Goal: Task Accomplishment & Management: Use online tool/utility

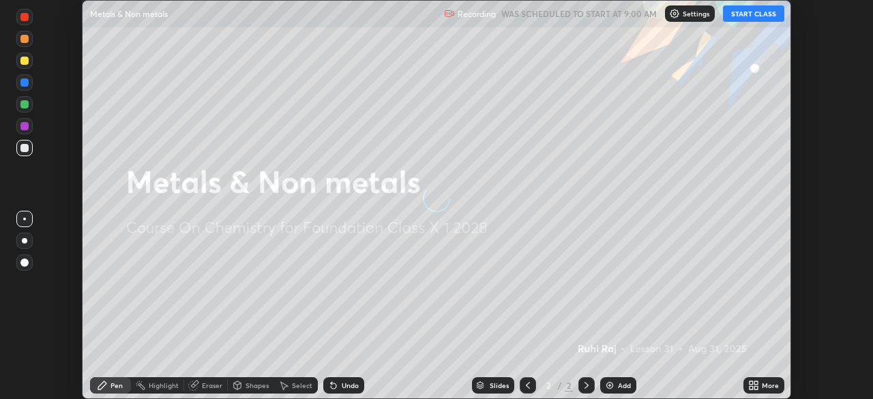
scroll to position [399, 873]
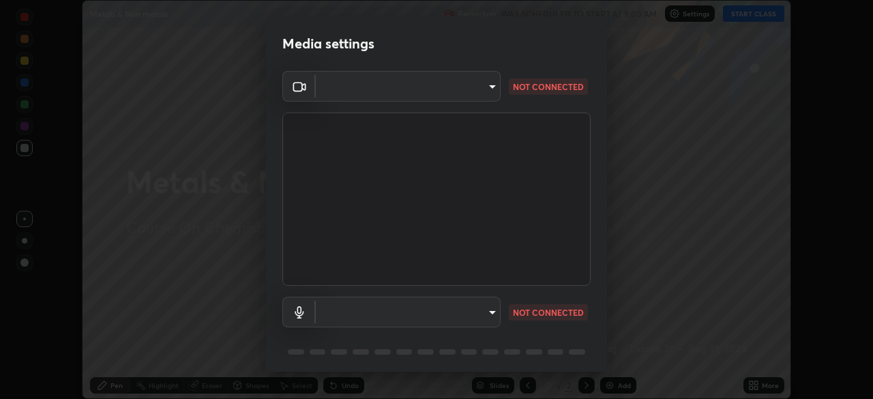
type input "b01729d45edbc9c0263969ae5aeda06708fa428b9a77102190d554404ede5bbd"
type input "default"
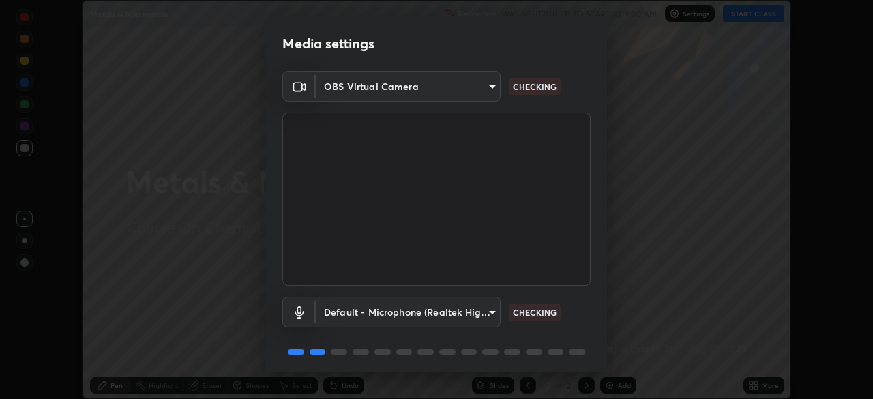
scroll to position [48, 0]
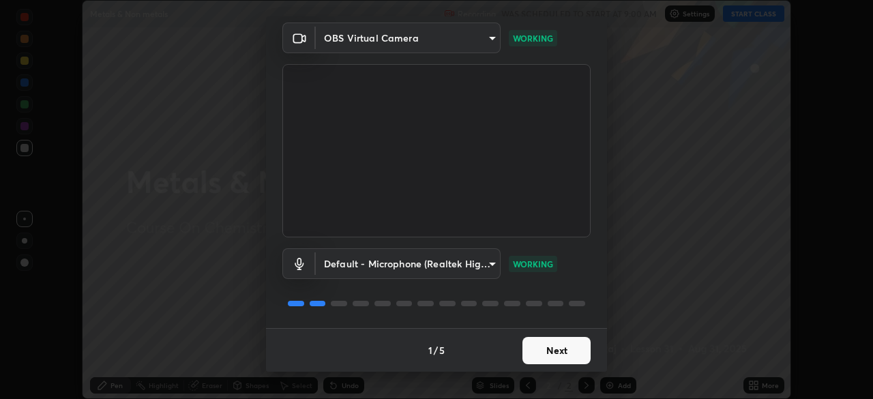
click at [542, 346] on button "Next" at bounding box center [556, 350] width 68 height 27
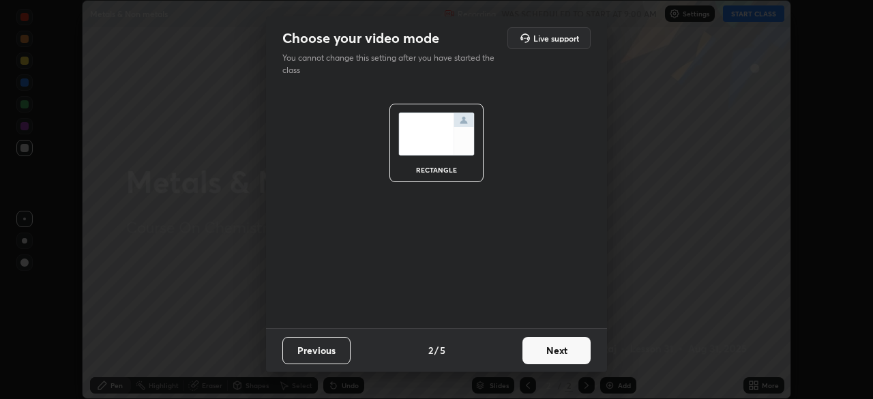
scroll to position [0, 0]
click at [548, 351] on button "Next" at bounding box center [556, 350] width 68 height 27
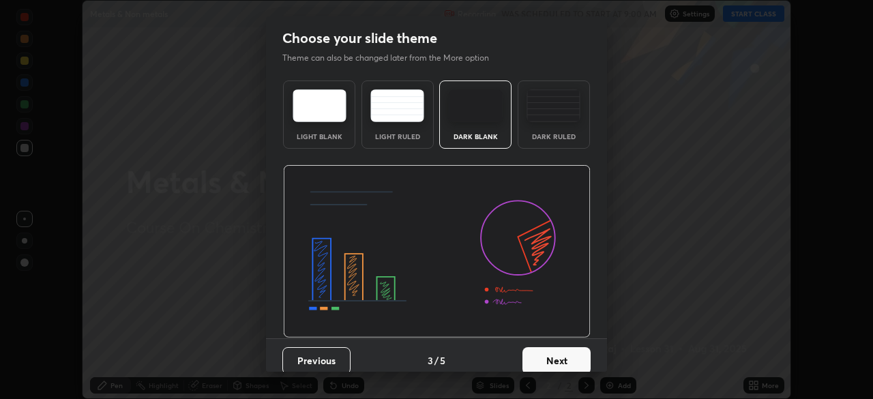
click at [550, 364] on button "Next" at bounding box center [556, 360] width 68 height 27
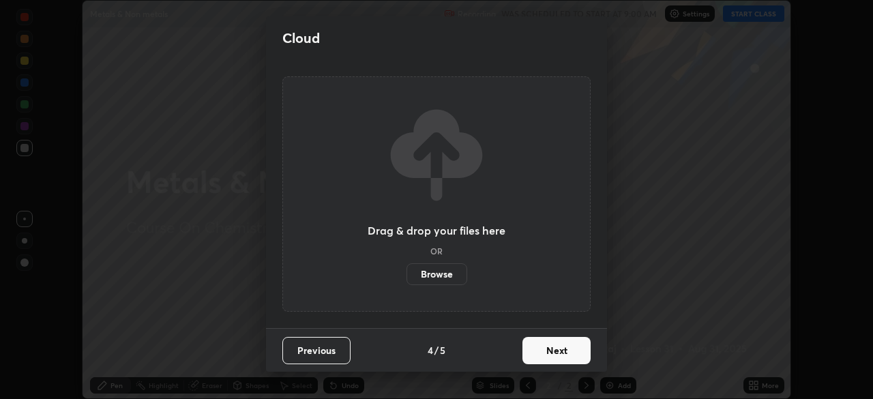
click at [553, 353] on button "Next" at bounding box center [556, 350] width 68 height 27
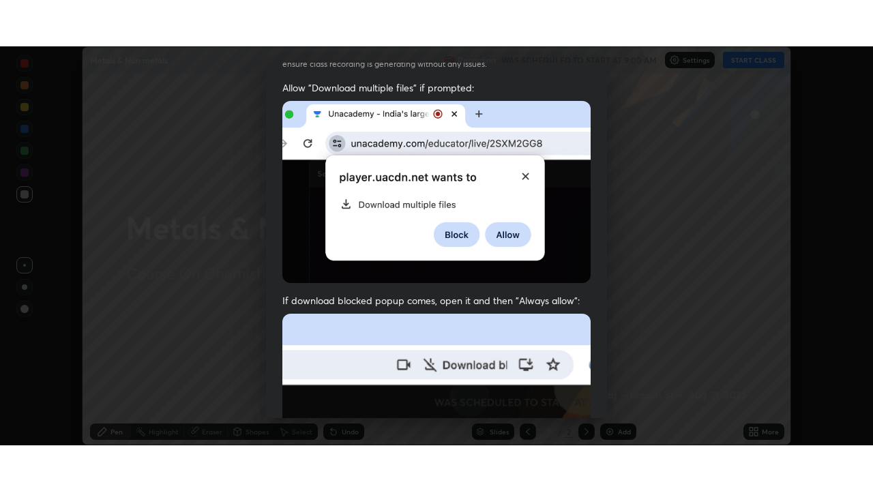
scroll to position [327, 0]
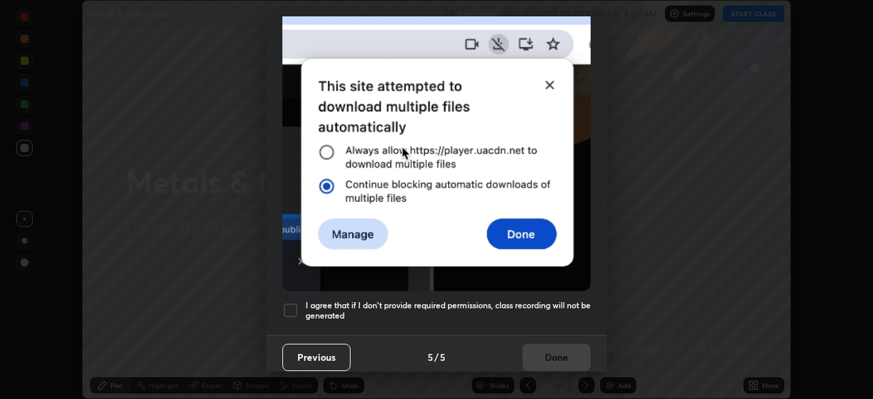
click at [294, 302] on div at bounding box center [290, 310] width 16 height 16
click at [544, 353] on button "Done" at bounding box center [556, 357] width 68 height 27
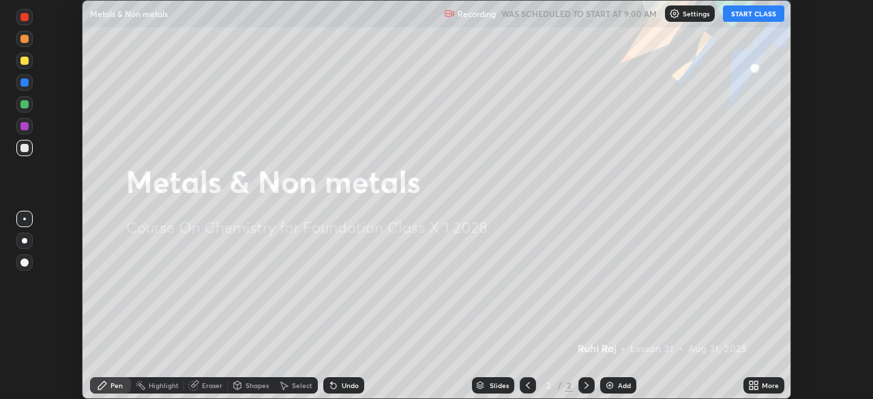
click at [767, 385] on div "More" at bounding box center [770, 385] width 17 height 7
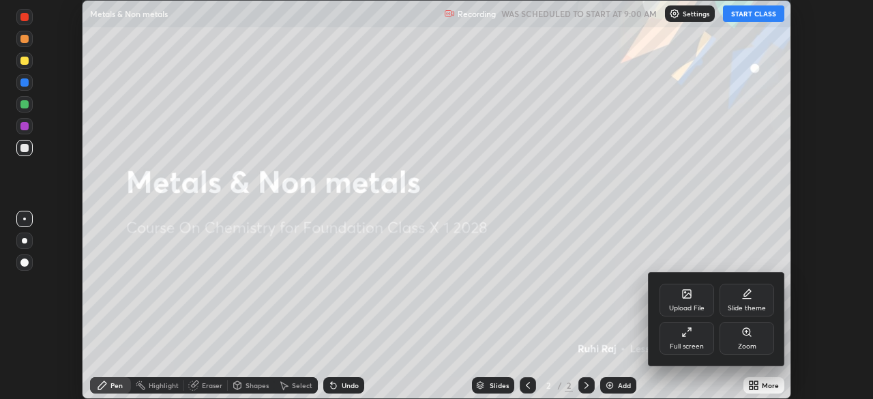
click at [682, 338] on div "Full screen" at bounding box center [687, 338] width 55 height 33
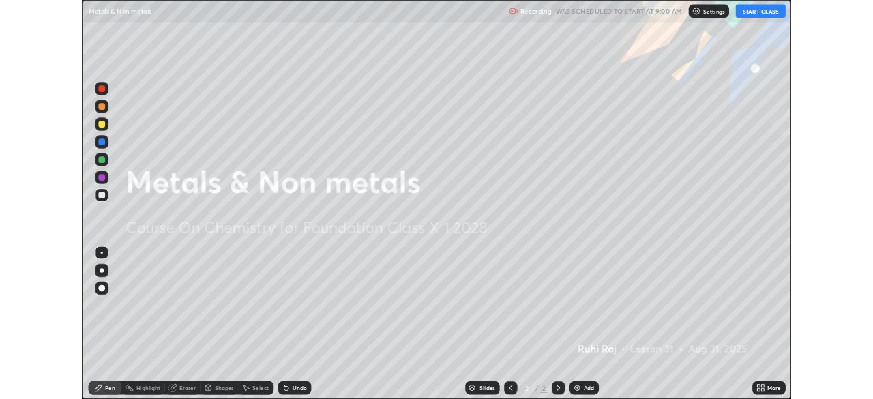
scroll to position [491, 873]
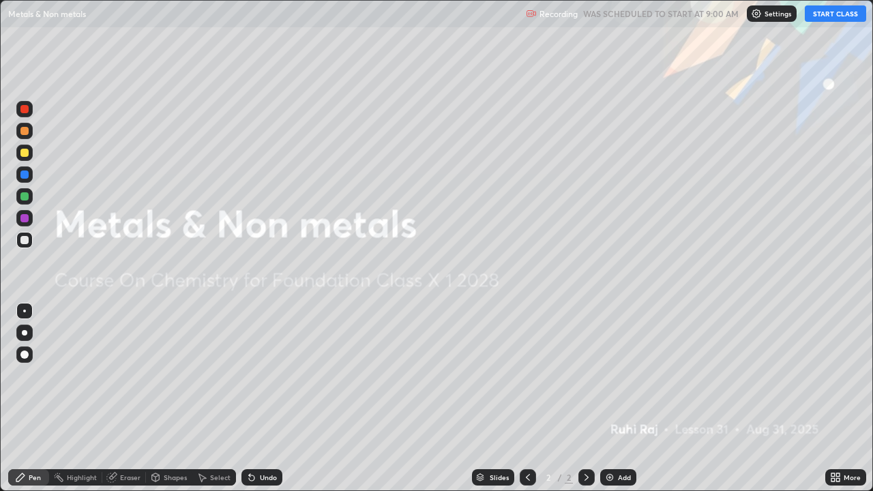
click at [818, 17] on button "START CLASS" at bounding box center [835, 13] width 61 height 16
click at [817, 12] on button "START CLASS" at bounding box center [835, 13] width 61 height 16
click at [844, 398] on div "More" at bounding box center [852, 477] width 17 height 7
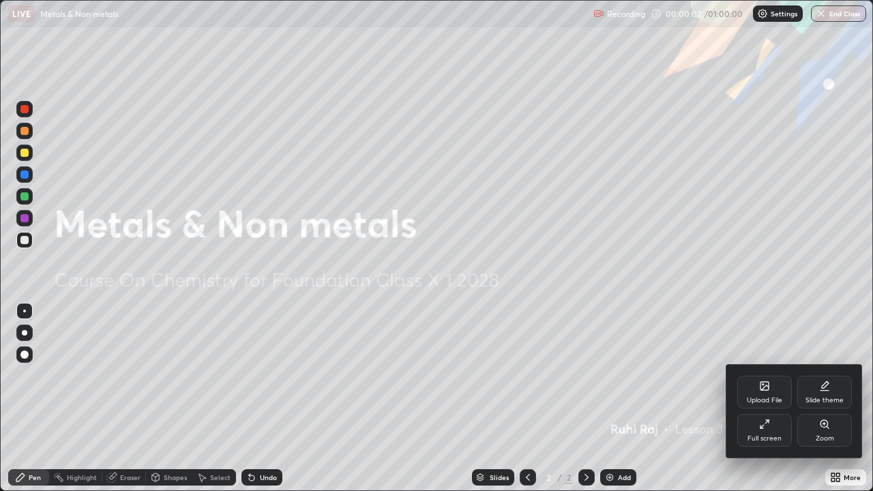
click at [760, 398] on div "Full screen" at bounding box center [764, 430] width 55 height 33
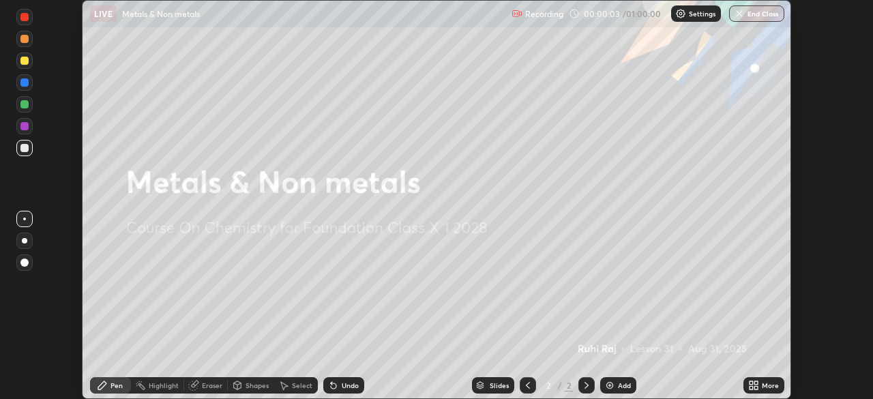
scroll to position [67806, 67332]
click at [619, 388] on div "Add" at bounding box center [624, 385] width 13 height 7
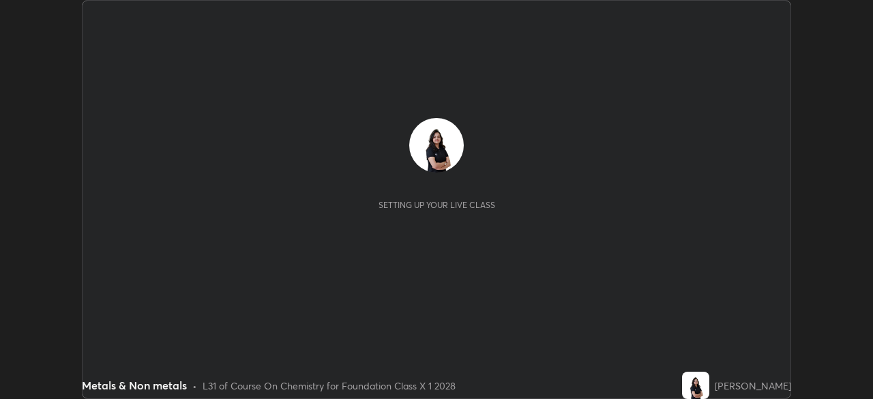
scroll to position [399, 872]
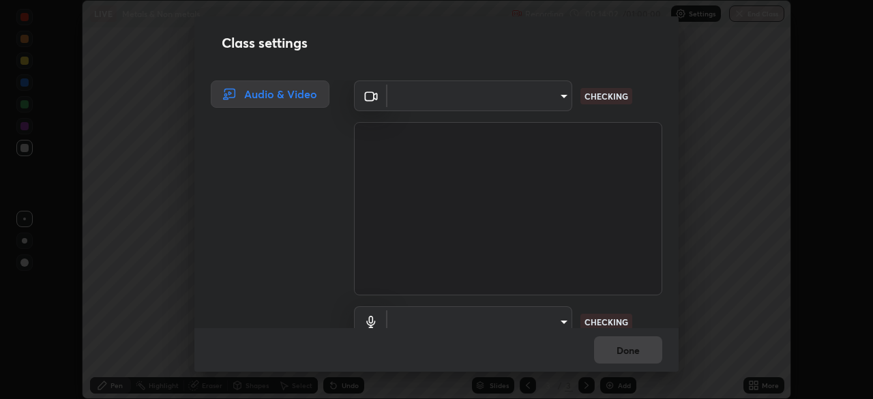
type input "b01729d45edbc9c0263969ae5aeda06708fa428b9a77102190d554404ede5bbd"
type input "default"
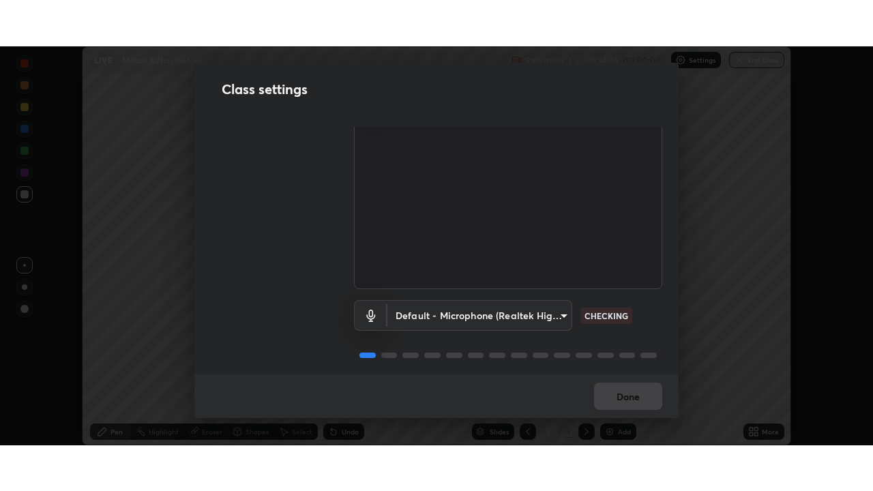
scroll to position [62, 0]
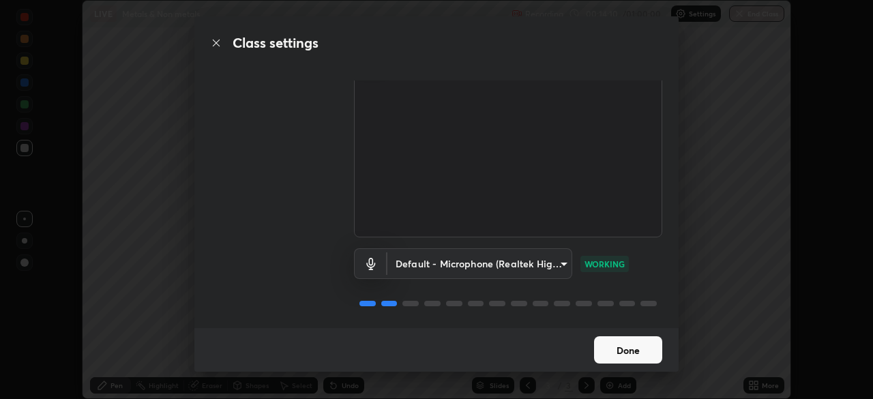
click at [615, 343] on button "Done" at bounding box center [628, 349] width 68 height 27
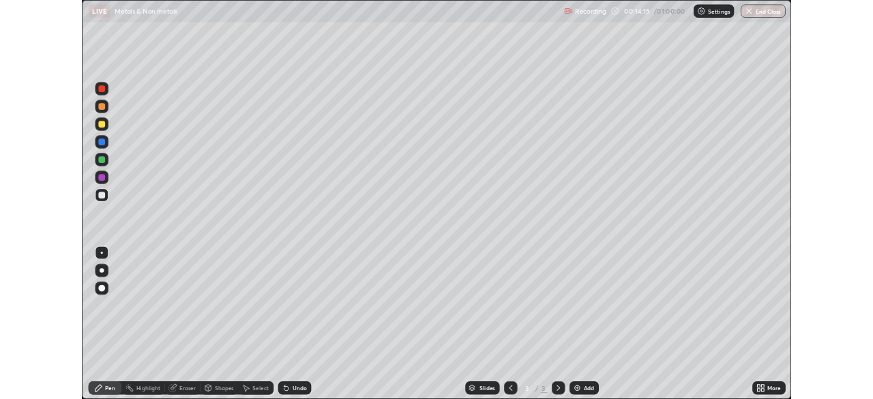
scroll to position [491, 873]
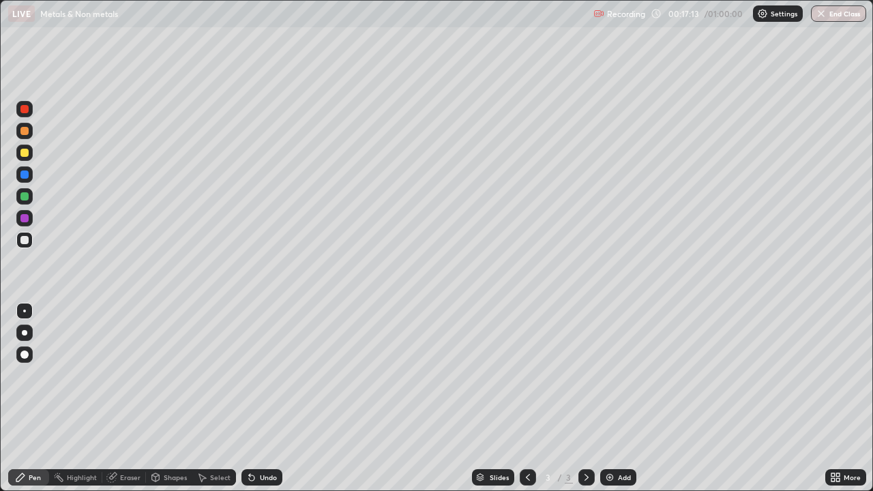
click at [846, 398] on div "More" at bounding box center [852, 477] width 17 height 7
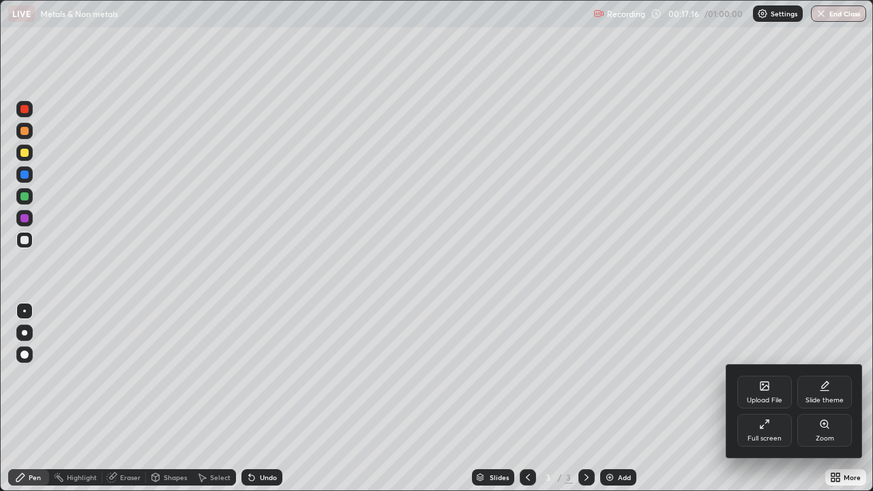
click at [763, 398] on div "Full screen" at bounding box center [764, 430] width 55 height 33
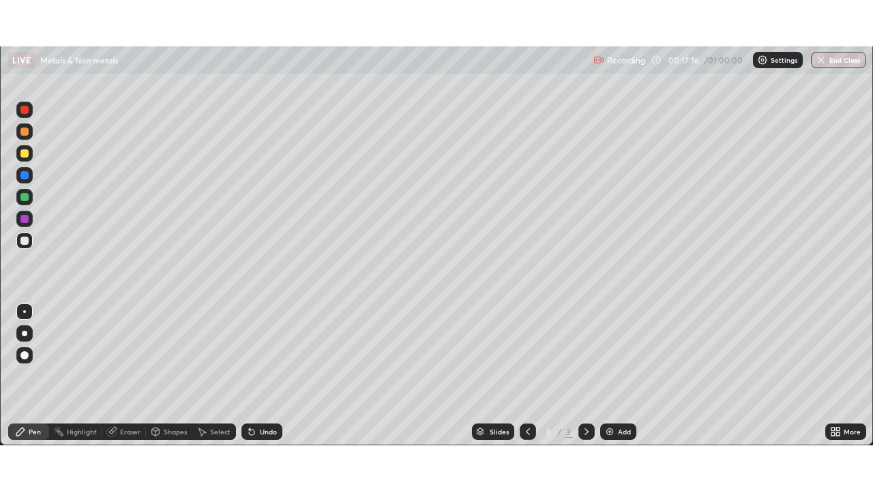
scroll to position [67806, 67332]
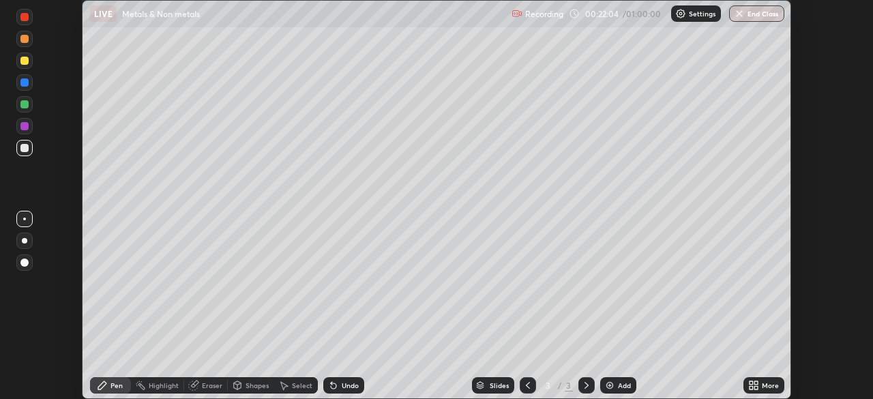
click at [764, 387] on div "More" at bounding box center [770, 385] width 17 height 7
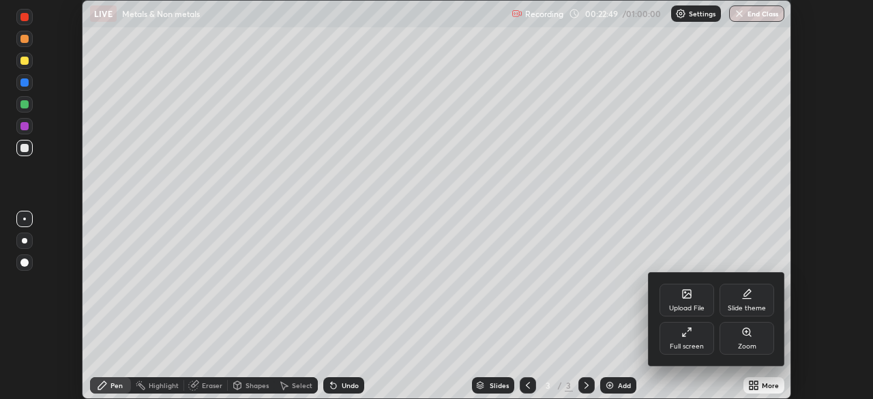
click at [695, 338] on div "Full screen" at bounding box center [687, 338] width 55 height 33
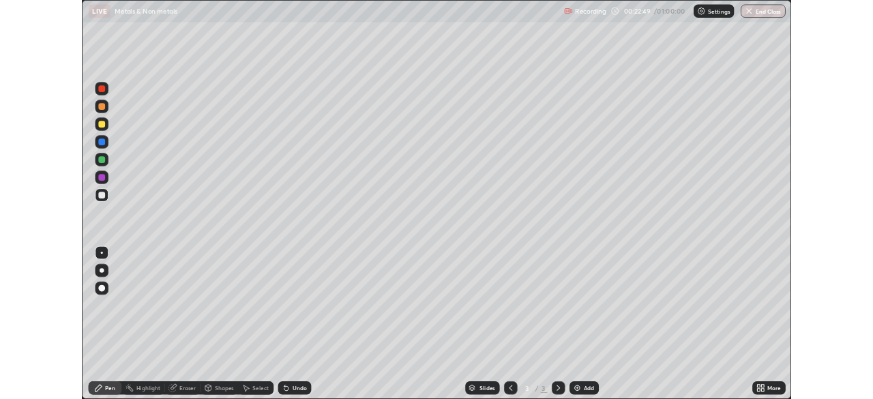
scroll to position [491, 873]
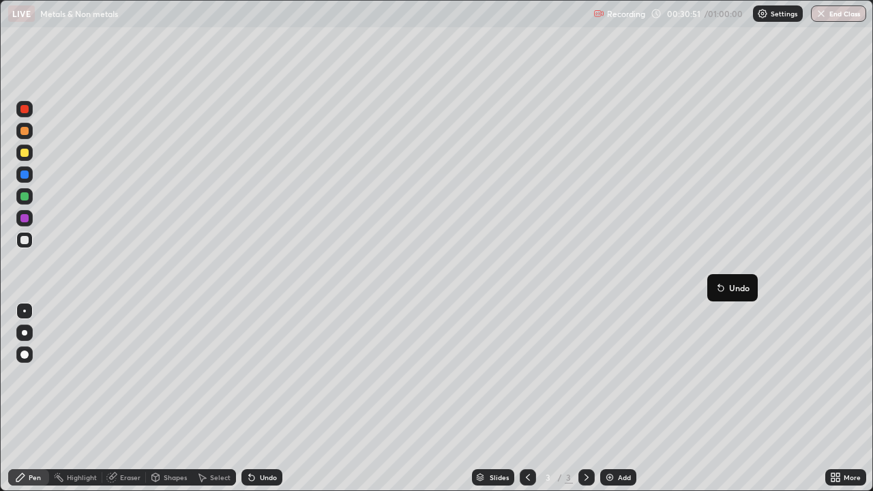
click at [585, 398] on icon at bounding box center [587, 477] width 4 height 7
click at [846, 398] on div "More" at bounding box center [852, 477] width 17 height 7
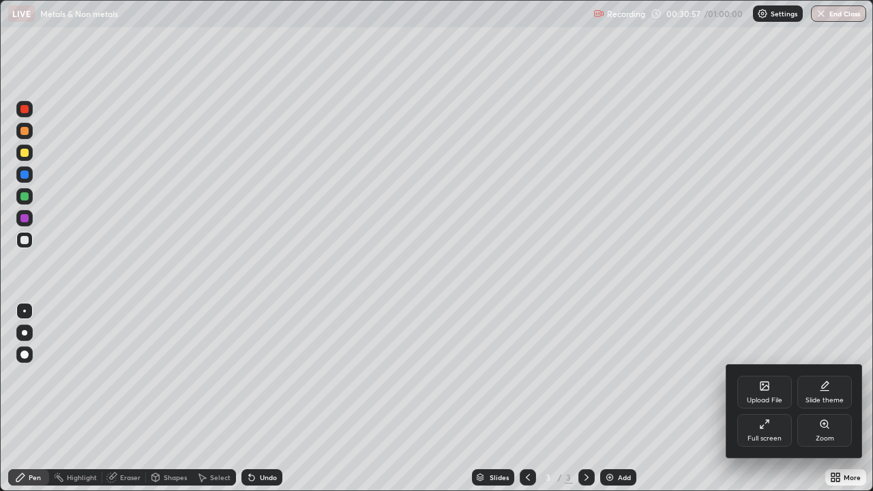
click at [764, 397] on div "Upload File" at bounding box center [764, 400] width 35 height 7
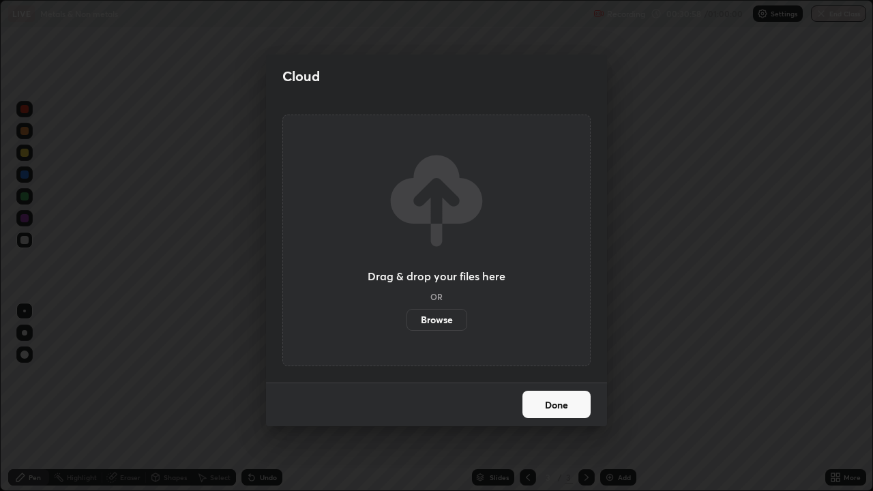
click at [442, 320] on label "Browse" at bounding box center [437, 320] width 61 height 22
click at [407, 320] on input "Browse" at bounding box center [407, 320] width 0 height 22
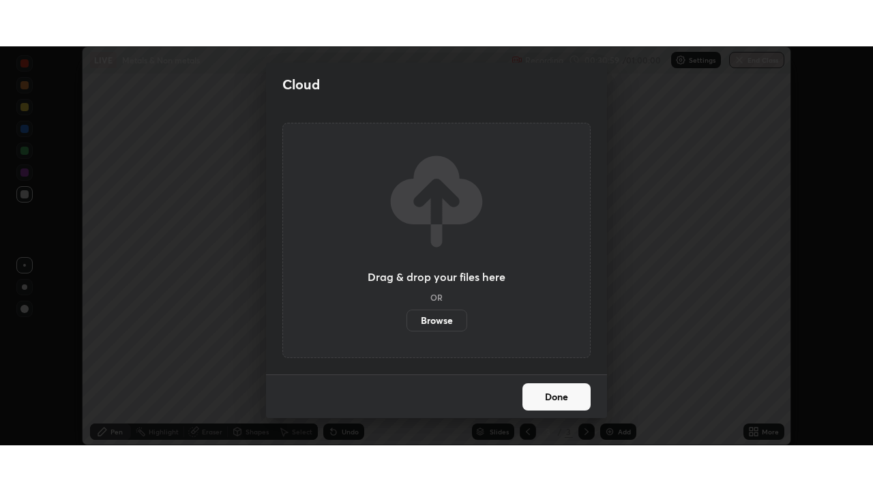
scroll to position [67806, 67332]
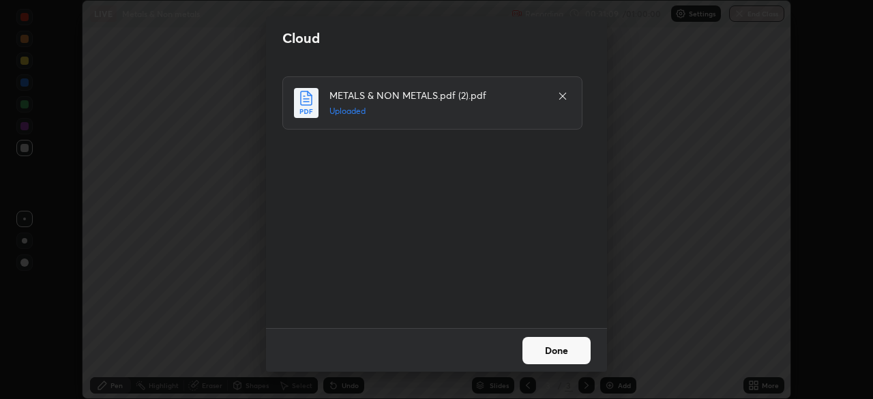
click at [554, 354] on button "Done" at bounding box center [556, 350] width 68 height 27
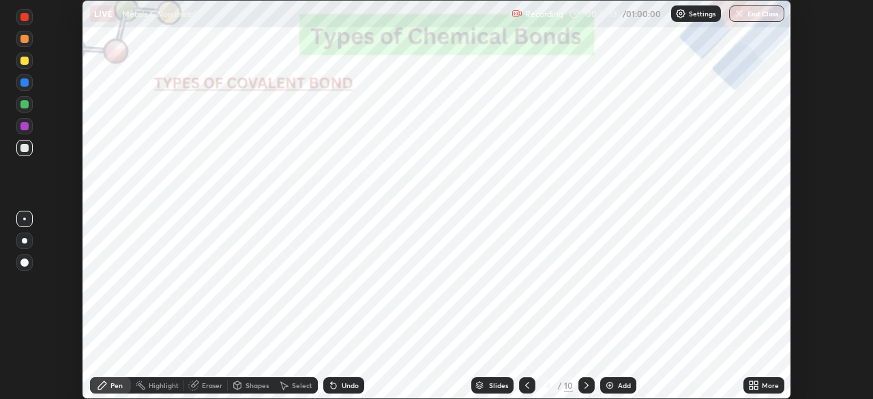
click at [582, 387] on icon at bounding box center [586, 385] width 11 height 11
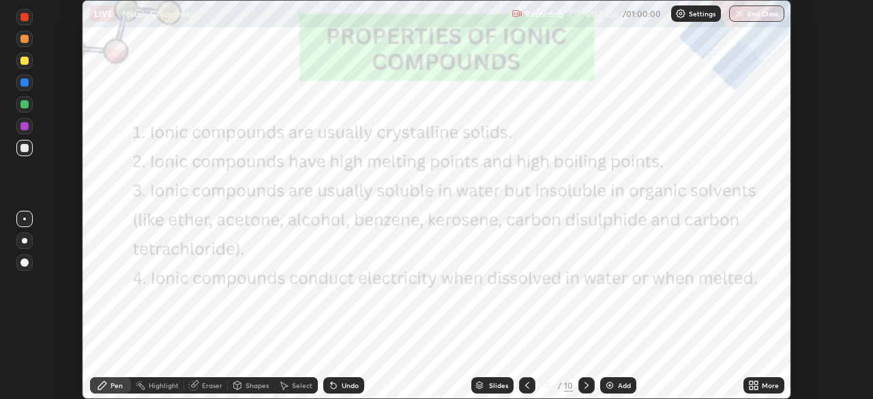
click at [759, 389] on div "More" at bounding box center [763, 385] width 41 height 16
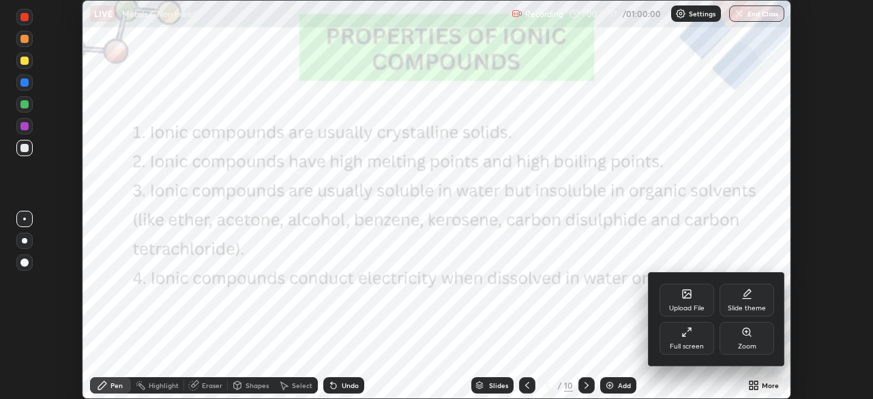
click at [685, 343] on div "Full screen" at bounding box center [687, 346] width 34 height 7
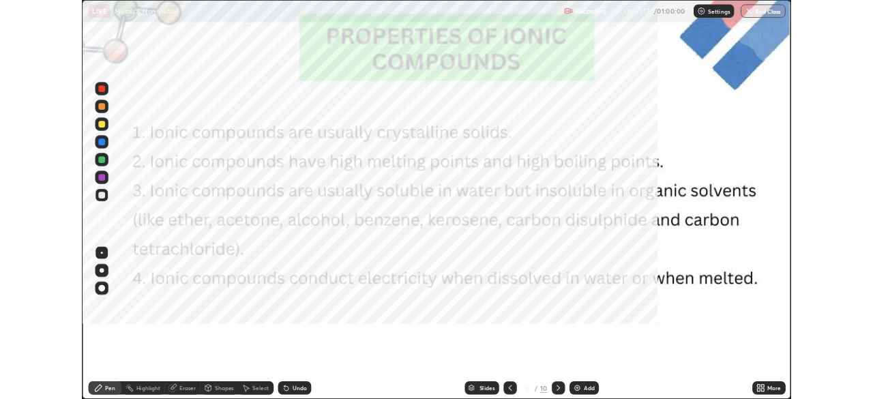
scroll to position [491, 873]
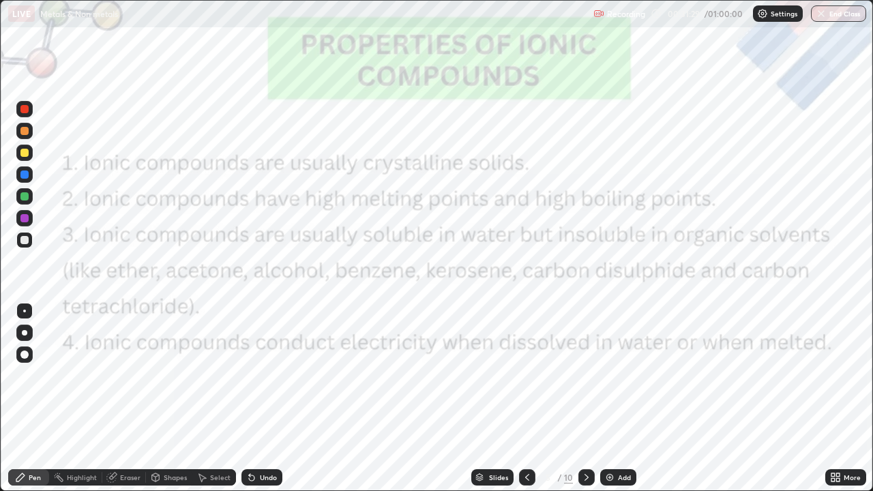
click at [26, 113] on div at bounding box center [24, 109] width 16 height 16
click at [622, 398] on div "Add" at bounding box center [624, 477] width 13 height 7
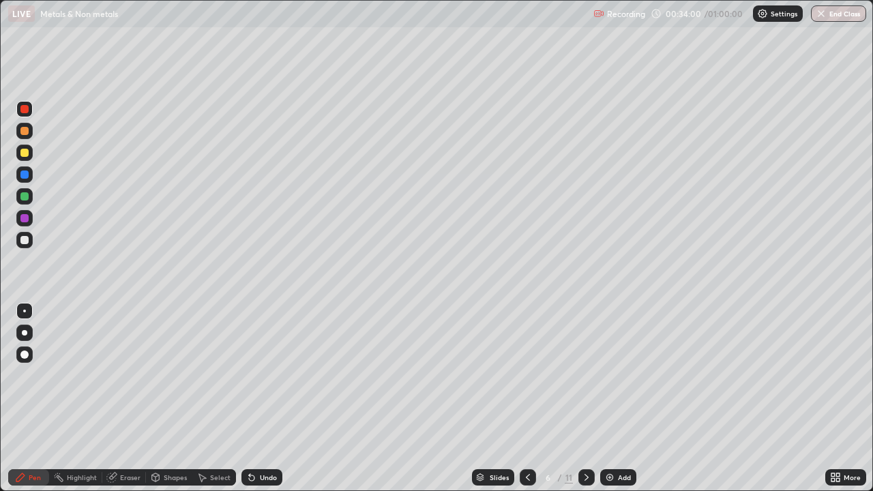
click at [25, 152] on div at bounding box center [24, 153] width 8 height 8
click at [524, 398] on icon at bounding box center [527, 477] width 11 height 11
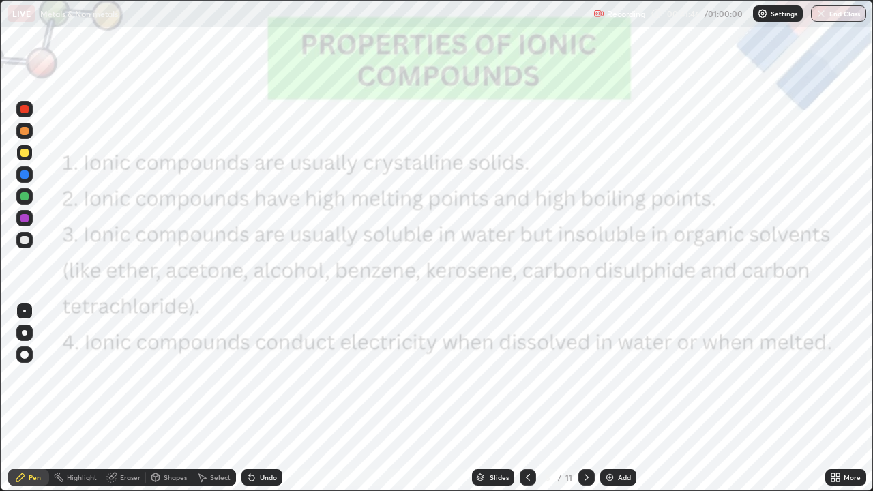
click at [585, 398] on icon at bounding box center [586, 477] width 11 height 11
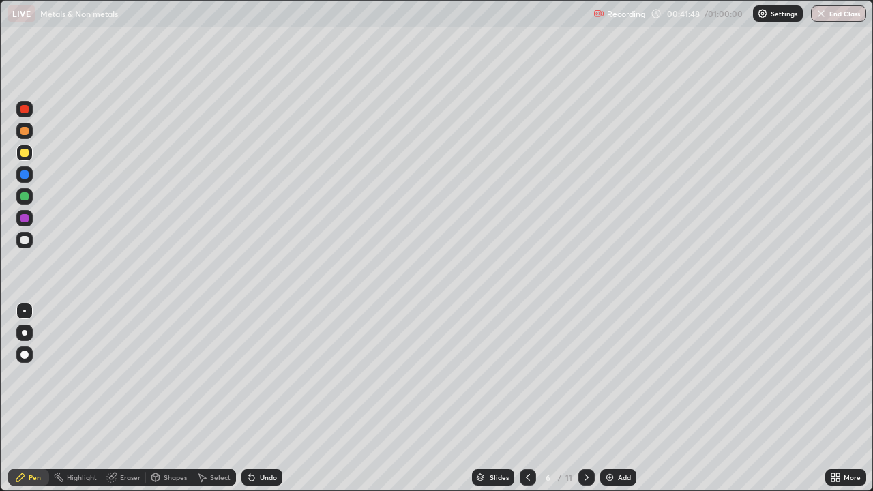
click at [585, 398] on icon at bounding box center [586, 477] width 11 height 11
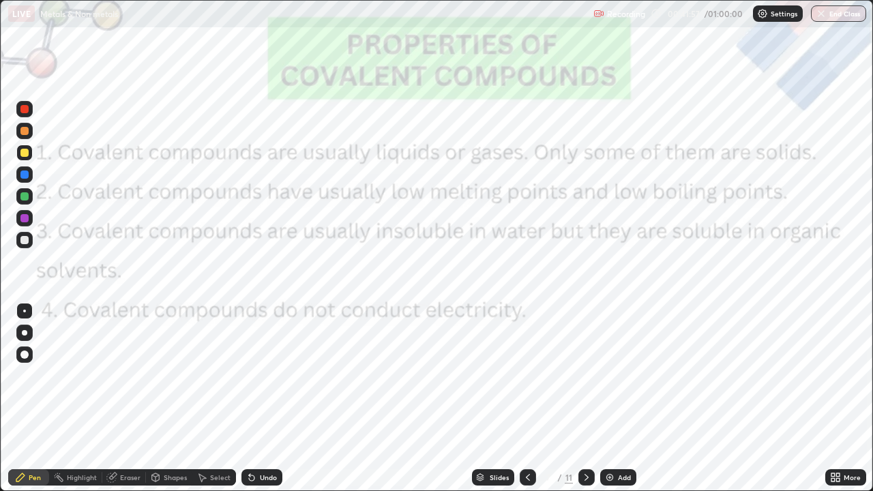
click at [21, 111] on div at bounding box center [24, 109] width 8 height 8
click at [583, 398] on icon at bounding box center [586, 477] width 11 height 11
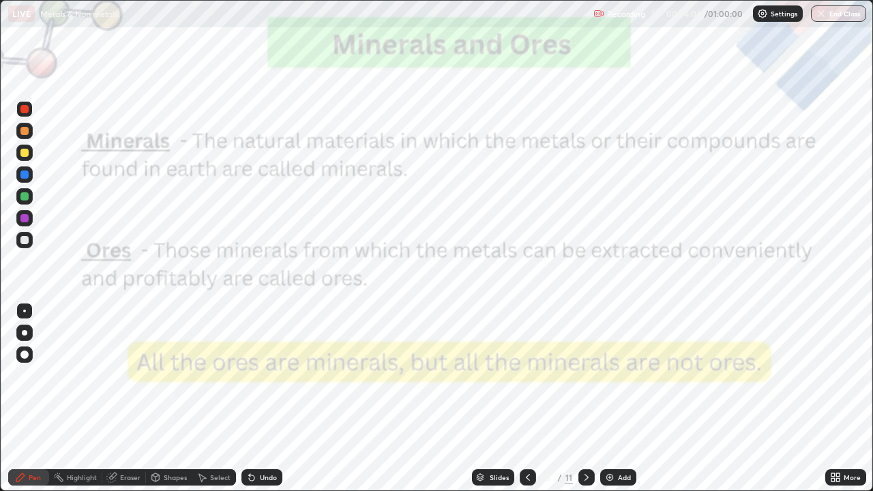
click at [585, 398] on icon at bounding box center [586, 477] width 11 height 11
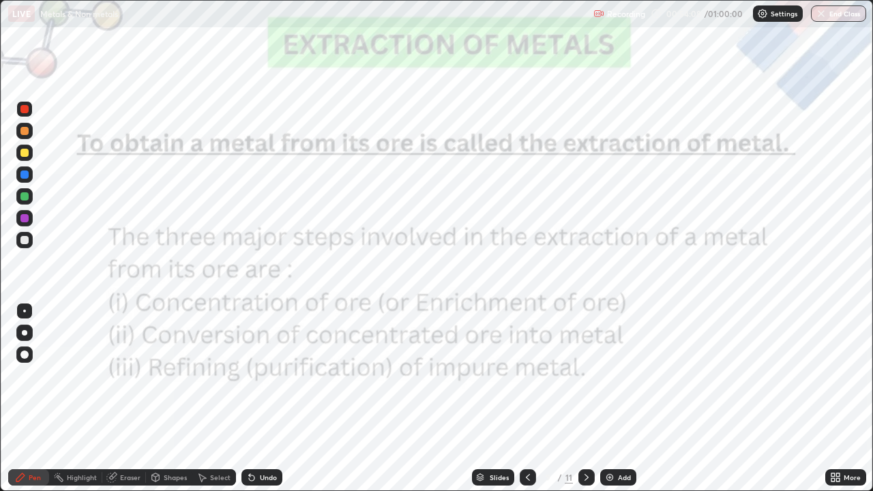
click at [582, 398] on icon at bounding box center [586, 477] width 11 height 11
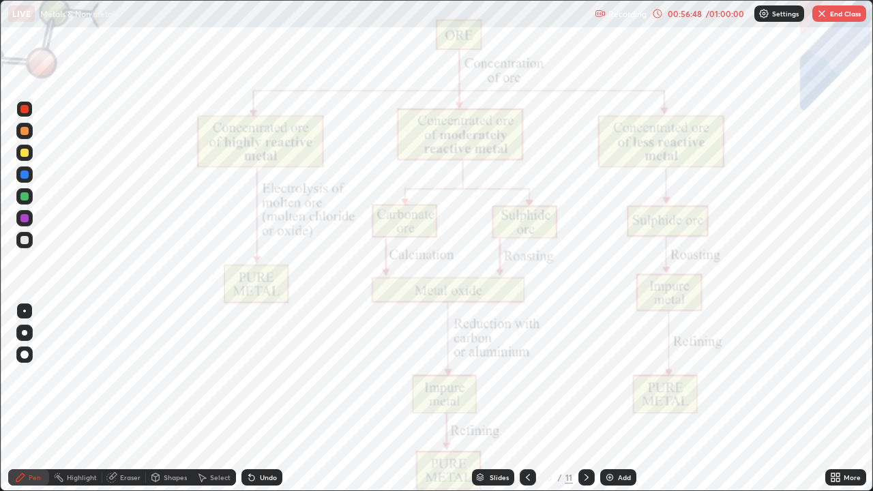
click at [527, 398] on icon at bounding box center [527, 477] width 11 height 11
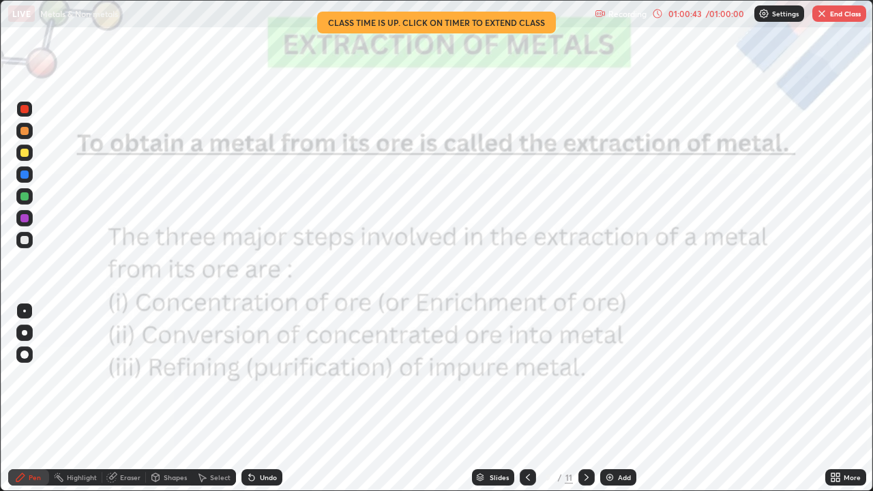
click at [845, 12] on button "End Class" at bounding box center [839, 13] width 54 height 16
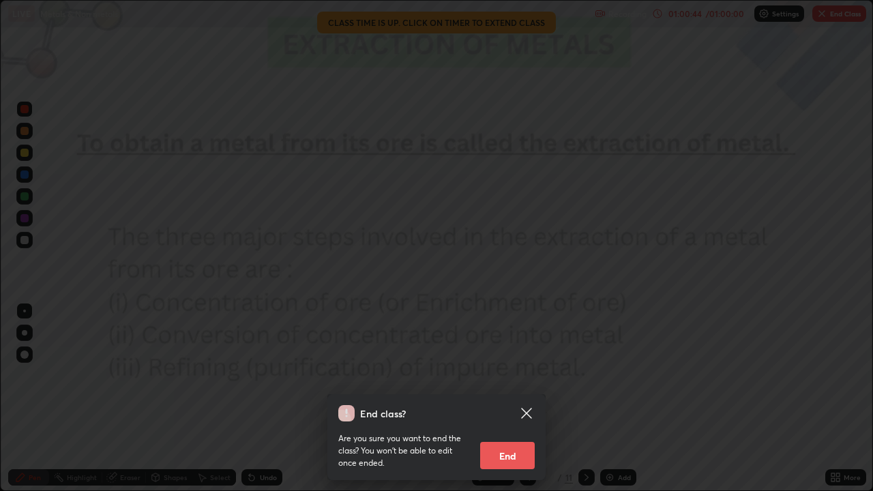
click at [512, 398] on button "End" at bounding box center [507, 455] width 55 height 27
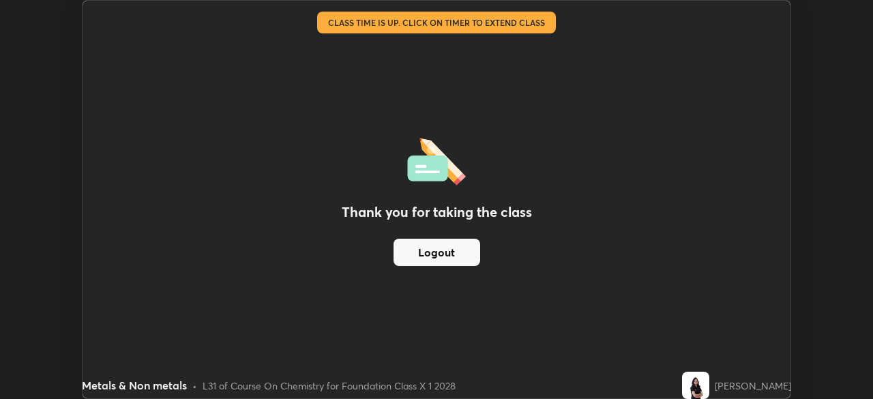
scroll to position [67806, 67332]
